Goal: Complete application form: Complete application form

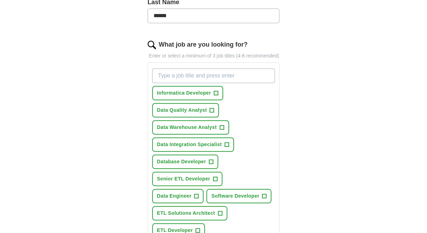
scroll to position [200, 0]
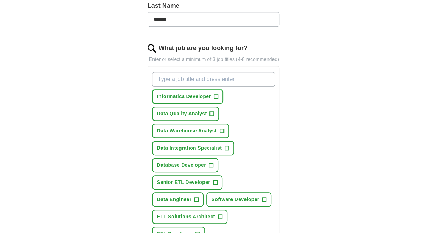
click at [215, 95] on span "+" at bounding box center [216, 97] width 4 height 6
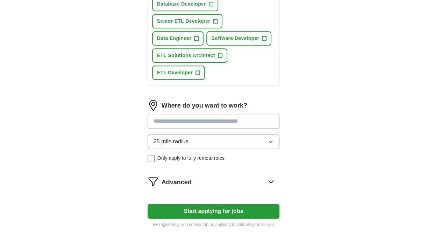
scroll to position [364, 0]
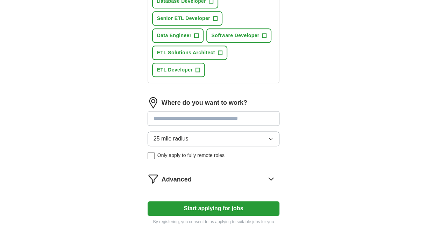
click at [213, 206] on button "Start applying for jobs" at bounding box center [214, 208] width 132 height 15
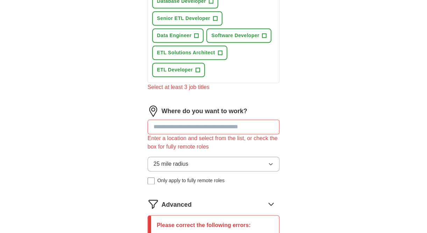
click at [226, 130] on input at bounding box center [214, 126] width 132 height 15
type input "*"
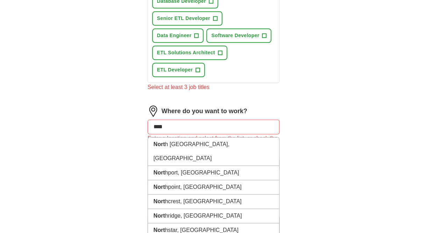
type input "*****"
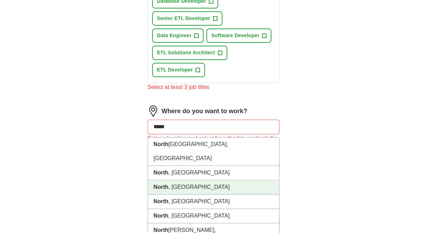
click at [189, 180] on li "North , [GEOGRAPHIC_DATA]" at bounding box center [214, 187] width 132 height 14
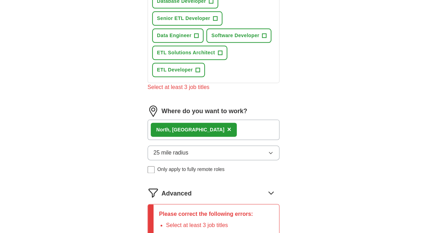
click at [267, 150] on button "25 mile radius" at bounding box center [214, 152] width 132 height 15
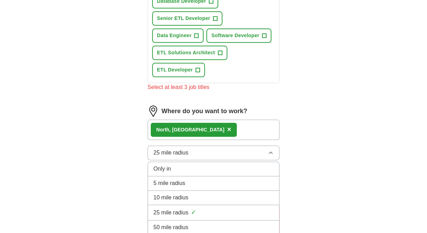
click at [255, 190] on li "10 mile radius" at bounding box center [214, 197] width 132 height 14
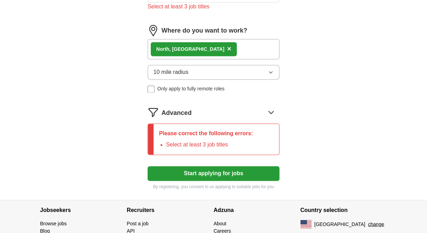
scroll to position [445, 0]
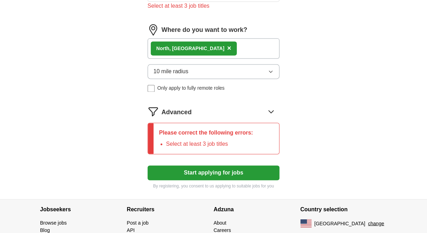
click at [211, 174] on button "Start applying for jobs" at bounding box center [214, 172] width 132 height 15
click at [207, 143] on li "Select at least 3 job titles" at bounding box center [209, 144] width 87 height 8
click at [222, 169] on button "Start applying for jobs" at bounding box center [214, 172] width 132 height 15
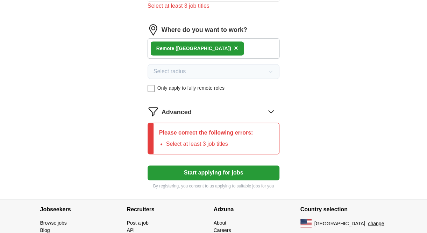
click at [203, 44] on div "Remote ([GEOGRAPHIC_DATA]) ×" at bounding box center [214, 48] width 132 height 20
click at [234, 47] on span "×" at bounding box center [236, 48] width 4 height 8
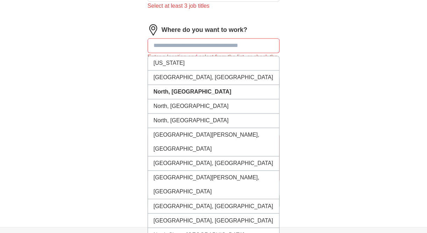
click at [167, 47] on input at bounding box center [214, 45] width 132 height 15
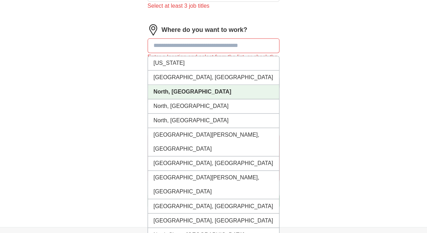
click at [181, 93] on li "North, [GEOGRAPHIC_DATA]" at bounding box center [214, 92] width 132 height 14
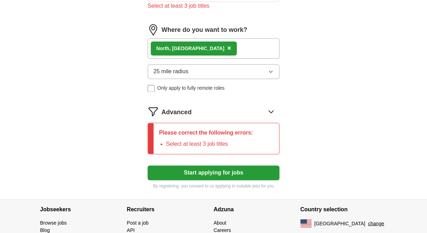
click at [188, 172] on button "Start applying for jobs" at bounding box center [214, 172] width 132 height 15
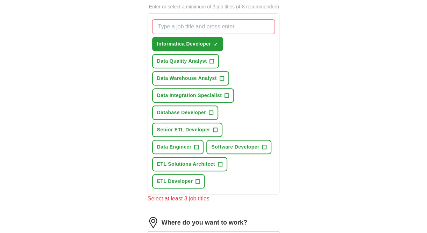
scroll to position [249, 0]
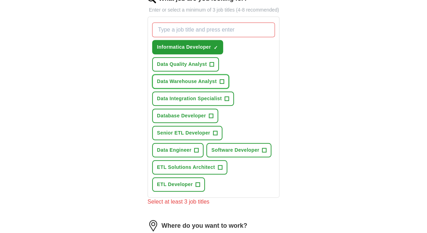
click at [220, 80] on span "+" at bounding box center [222, 82] width 4 height 6
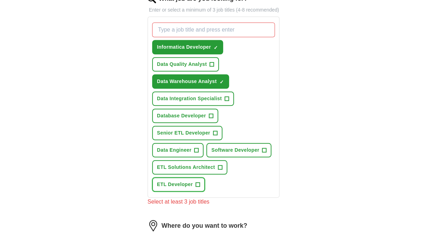
click at [198, 183] on span "+" at bounding box center [198, 185] width 4 height 6
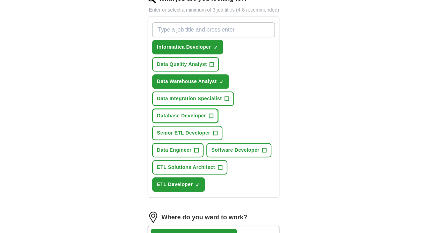
click at [211, 116] on span "+" at bounding box center [211, 116] width 4 height 6
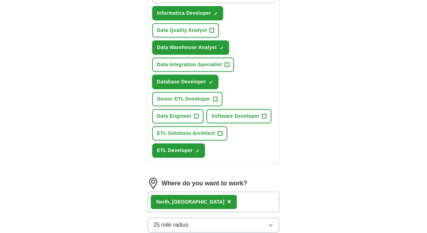
scroll to position [306, 0]
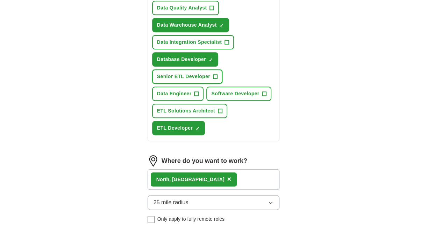
click at [215, 74] on span "+" at bounding box center [215, 77] width 4 height 6
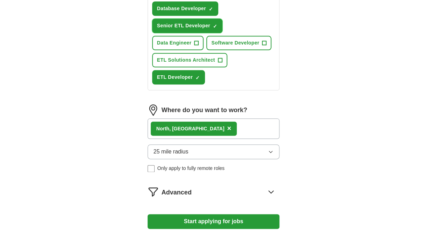
scroll to position [383, 0]
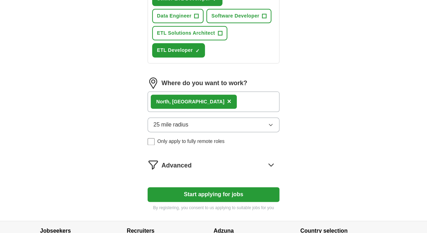
click at [221, 195] on button "Start applying for jobs" at bounding box center [214, 194] width 132 height 15
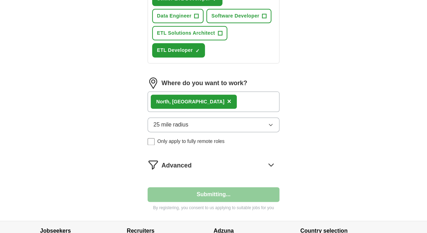
select select "**"
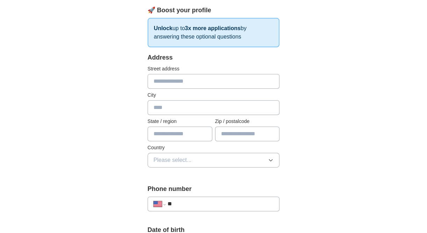
scroll to position [103, 0]
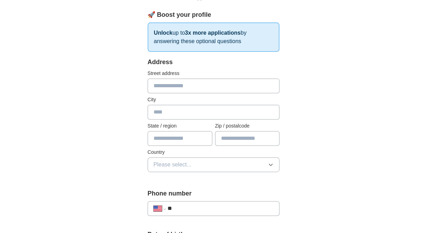
click at [170, 86] on input "text" at bounding box center [214, 85] width 132 height 15
type input "**********"
type input "*****"
type input "**********"
type input "*****"
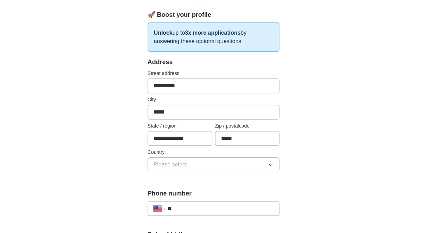
type input "**********"
click at [270, 164] on icon "button" at bounding box center [271, 165] width 6 height 6
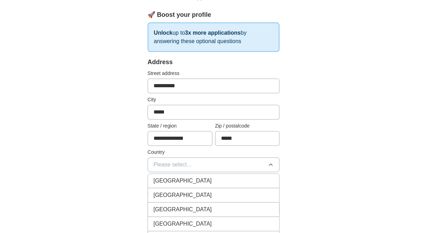
click at [250, 193] on div "[GEOGRAPHIC_DATA]" at bounding box center [214, 195] width 120 height 8
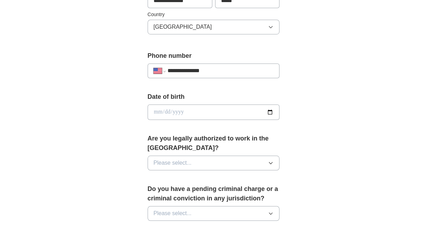
scroll to position [240, 0]
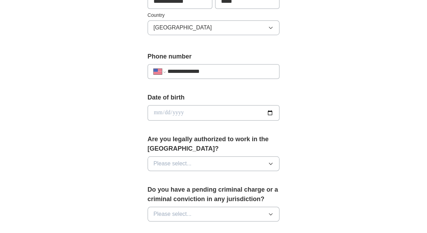
click at [268, 112] on input "date" at bounding box center [214, 112] width 132 height 15
type input "**********"
click at [269, 162] on icon "button" at bounding box center [271, 164] width 6 height 6
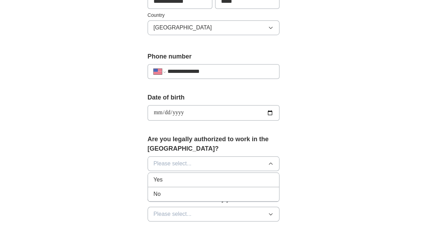
click at [230, 182] on li "Yes" at bounding box center [214, 179] width 132 height 14
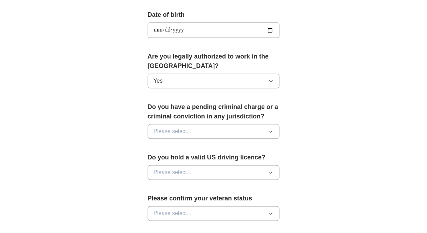
scroll to position [324, 0]
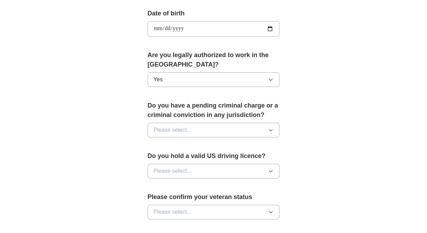
click at [271, 131] on button "Please select..." at bounding box center [214, 129] width 132 height 15
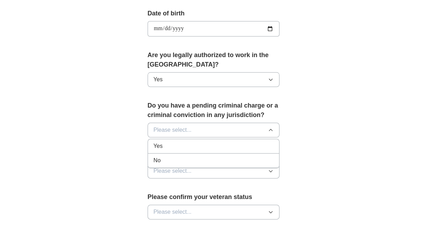
click at [201, 161] on div "No" at bounding box center [214, 160] width 120 height 8
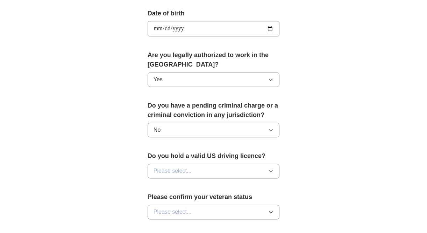
click at [269, 169] on icon "button" at bounding box center [271, 171] width 6 height 6
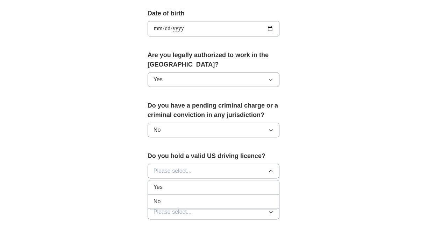
click at [236, 199] on div "No" at bounding box center [214, 201] width 120 height 8
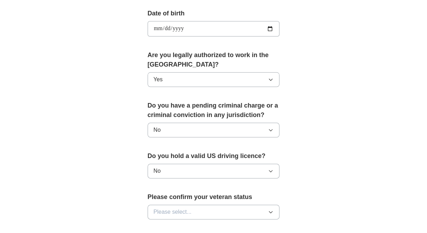
click at [236, 199] on div "Please confirm your veteran status Please select..." at bounding box center [214, 208] width 132 height 33
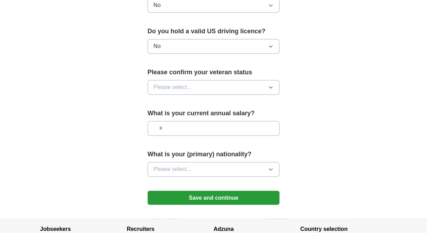
scroll to position [457, 0]
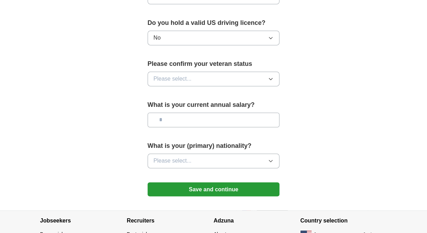
click at [272, 79] on icon "button" at bounding box center [271, 79] width 6 height 6
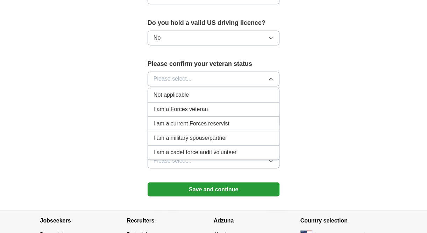
click at [217, 92] on div "Not applicable" at bounding box center [214, 95] width 120 height 8
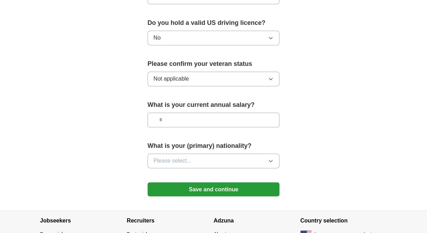
click at [182, 119] on input "text" at bounding box center [214, 119] width 132 height 15
type input "*******"
click at [270, 158] on icon "button" at bounding box center [271, 161] width 6 height 6
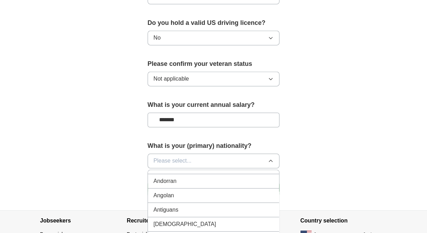
scroll to position [0, 0]
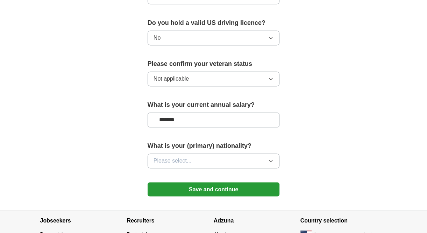
click at [228, 185] on button "Save and continue" at bounding box center [214, 189] width 132 height 14
